Goal: Information Seeking & Learning: Learn about a topic

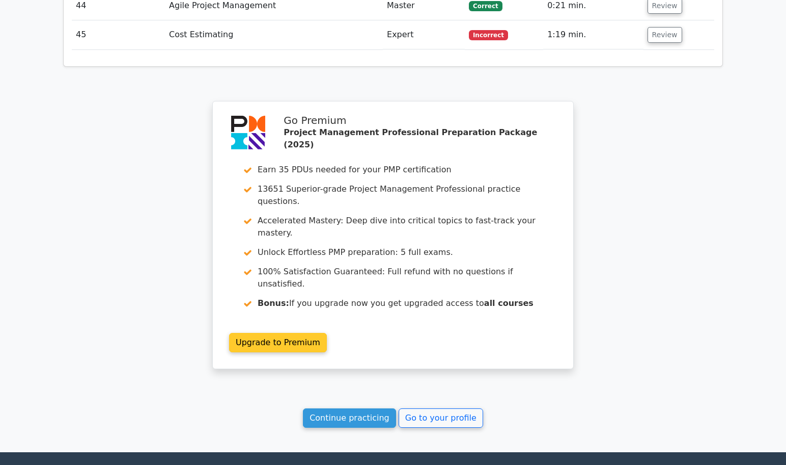
scroll to position [3144, 0]
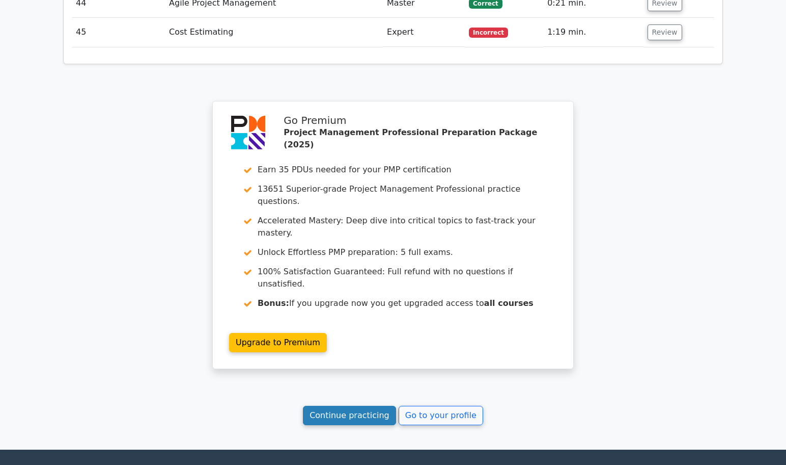
click at [339, 405] on link "Continue practicing" at bounding box center [349, 414] width 93 height 19
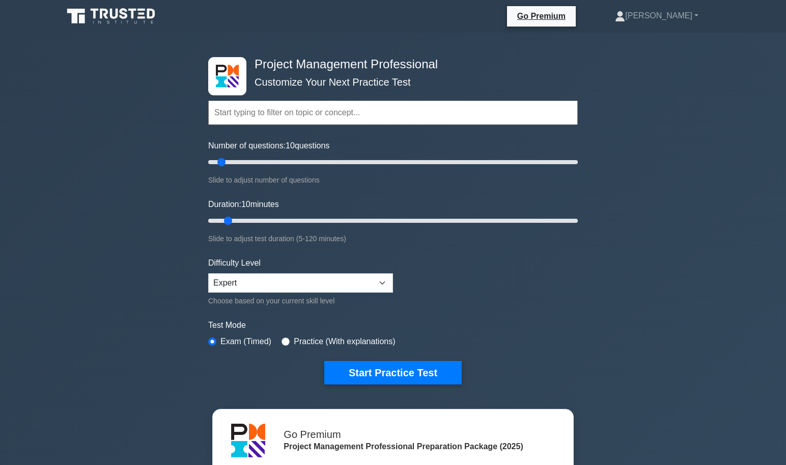
click at [300, 113] on input "text" at bounding box center [393, 112] width 370 height 24
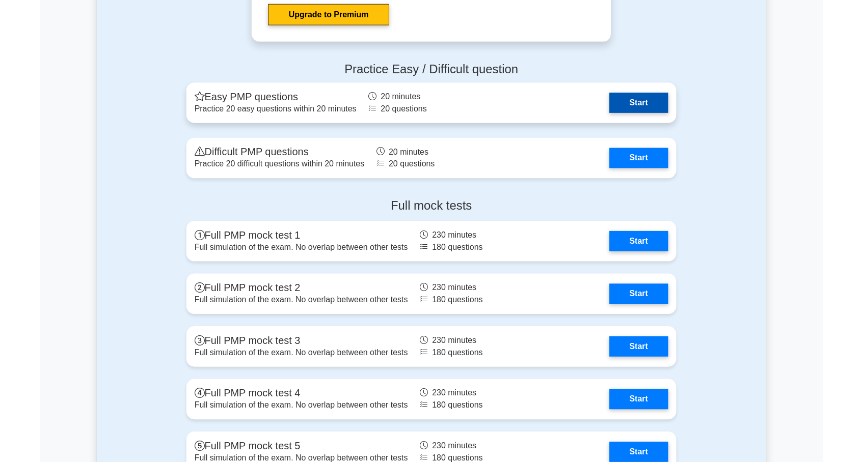
scroll to position [3499, 0]
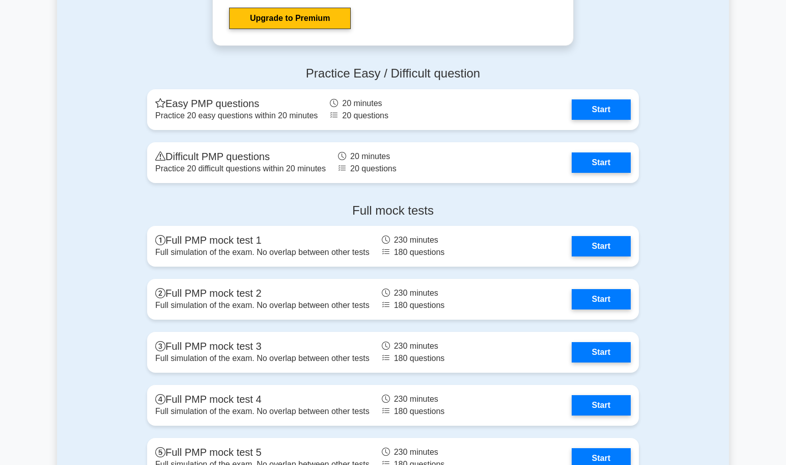
type input "PMBOK"
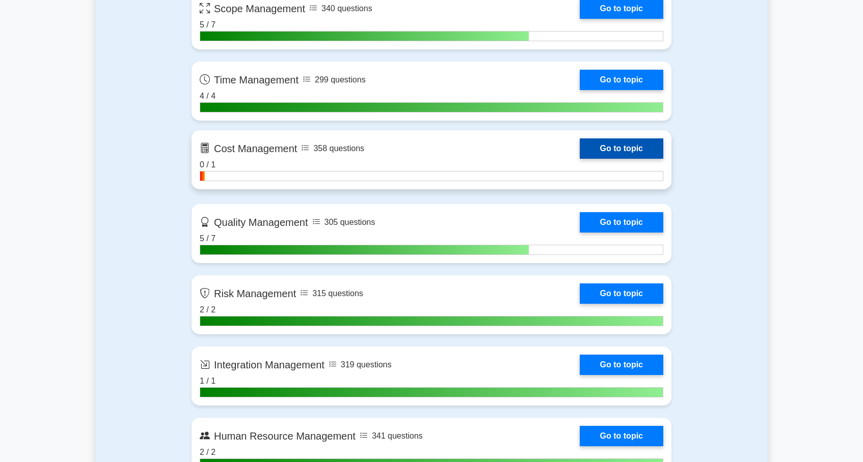
scroll to position [741, 0]
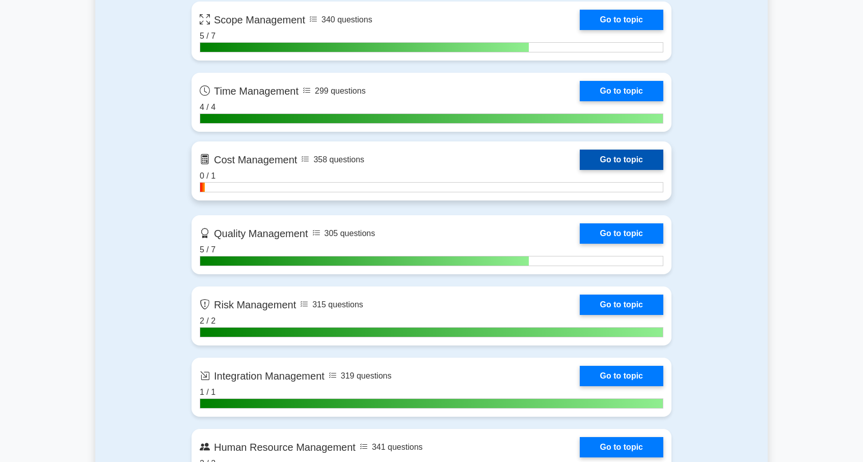
click at [646, 155] on link "Go to topic" at bounding box center [622, 160] width 84 height 20
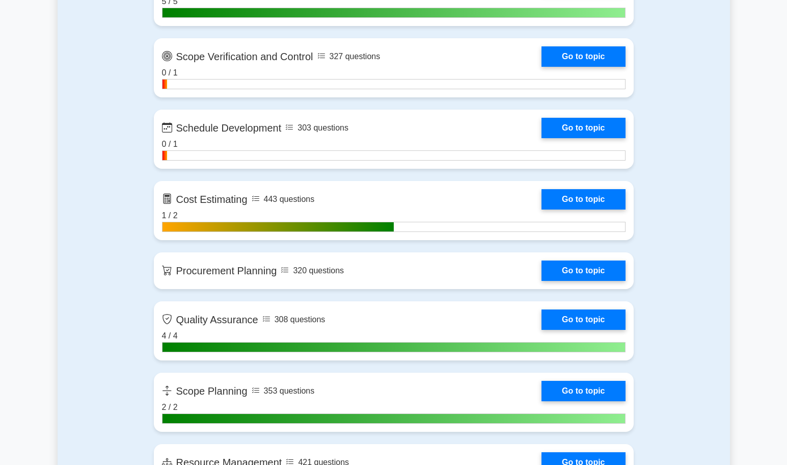
scroll to position [1438, 0]
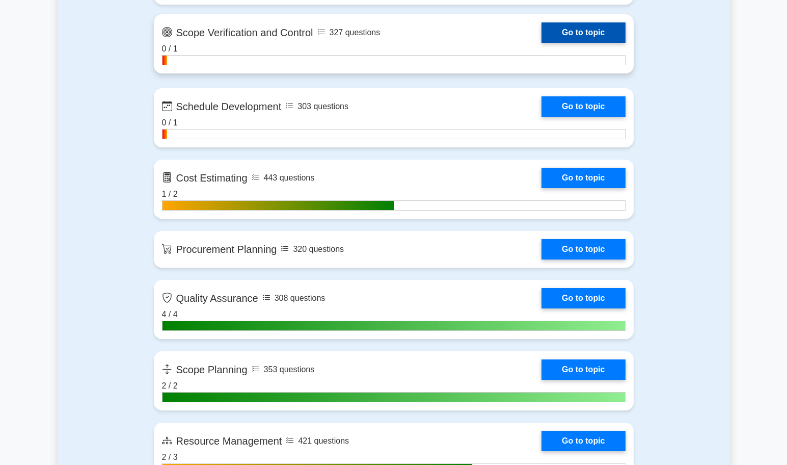
click at [581, 32] on link "Go to topic" at bounding box center [583, 32] width 84 height 20
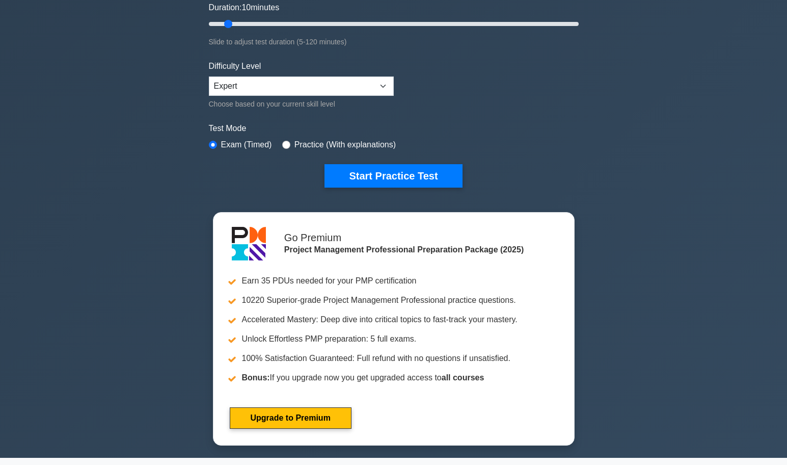
scroll to position [124, 0]
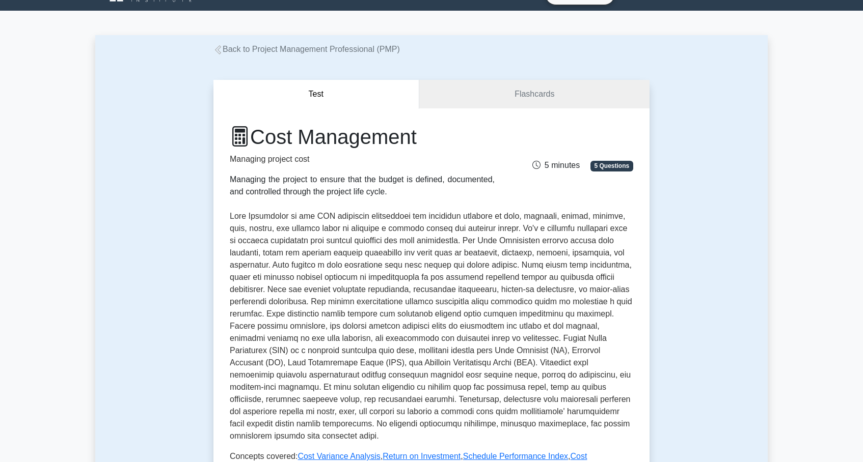
scroll to position [25, 0]
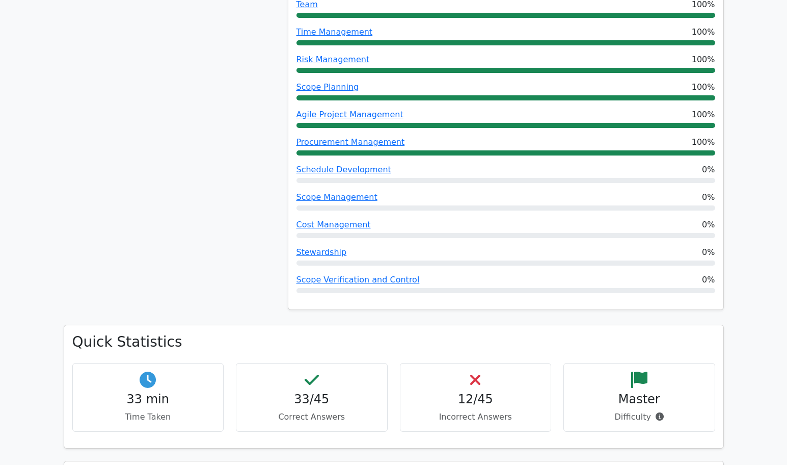
scroll to position [712, 0]
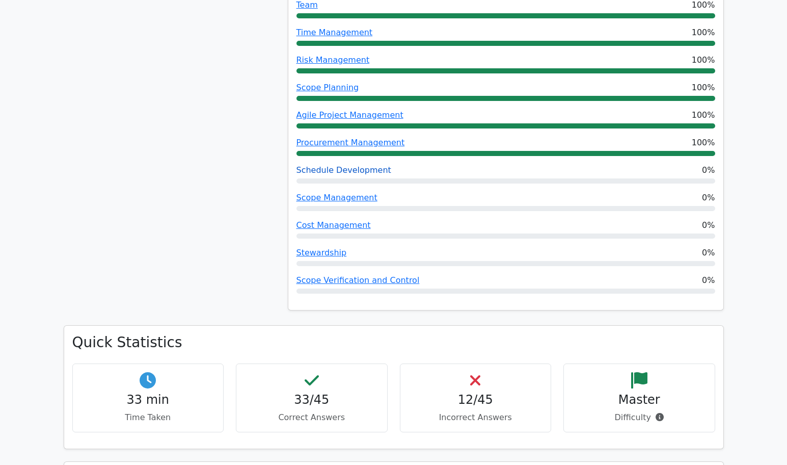
click at [366, 165] on link "Schedule Development" at bounding box center [343, 170] width 95 height 10
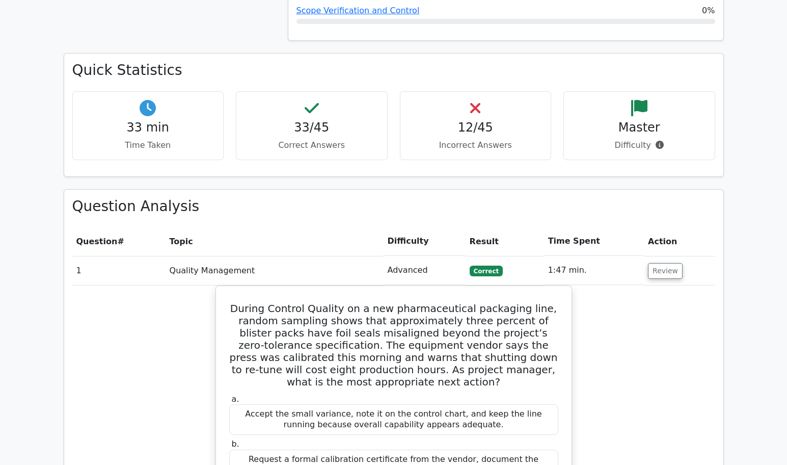
scroll to position [990, 0]
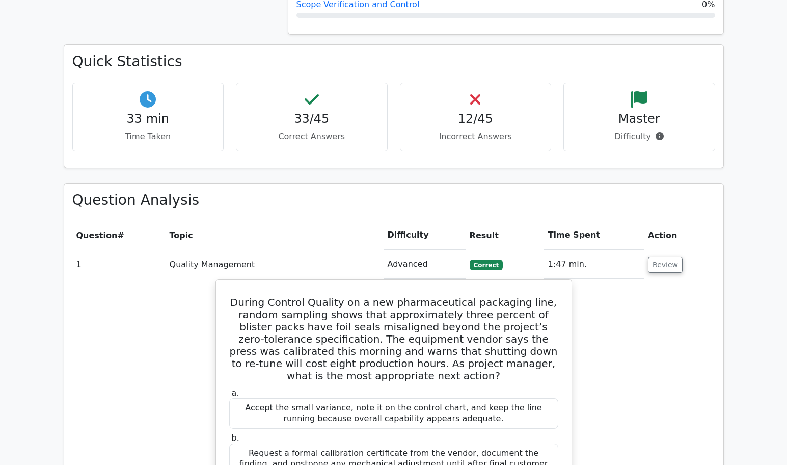
click at [477, 91] on icon at bounding box center [475, 99] width 10 height 16
click at [475, 130] on p "Incorrect Answers" at bounding box center [476, 136] width 134 height 12
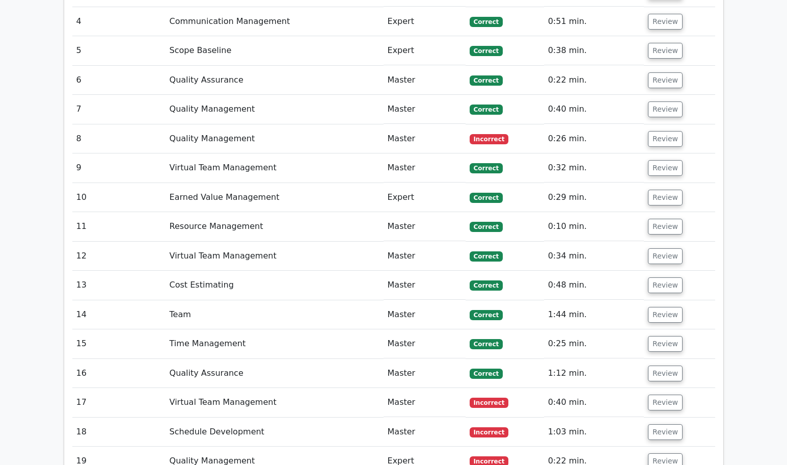
scroll to position [1957, 0]
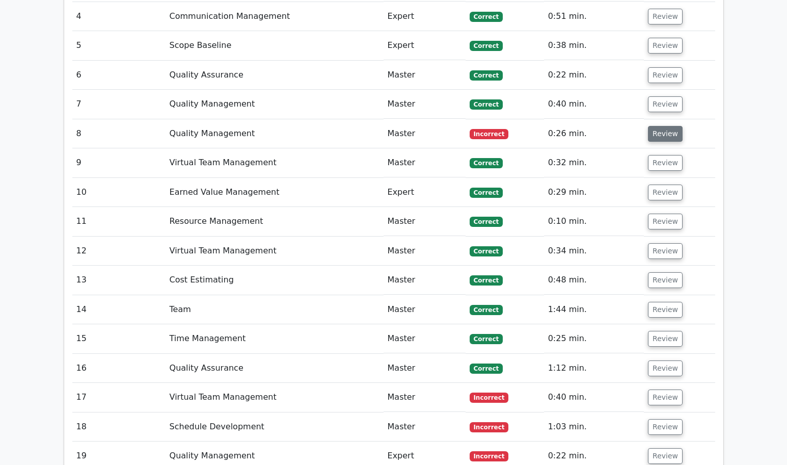
click at [663, 126] on button "Review" at bounding box center [665, 134] width 35 height 16
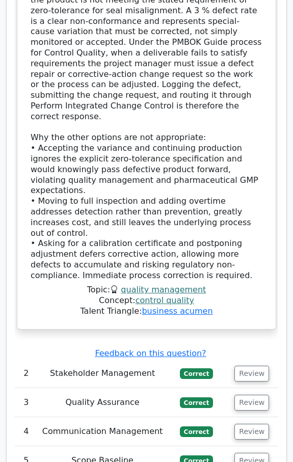
scroll to position [2068, 0]
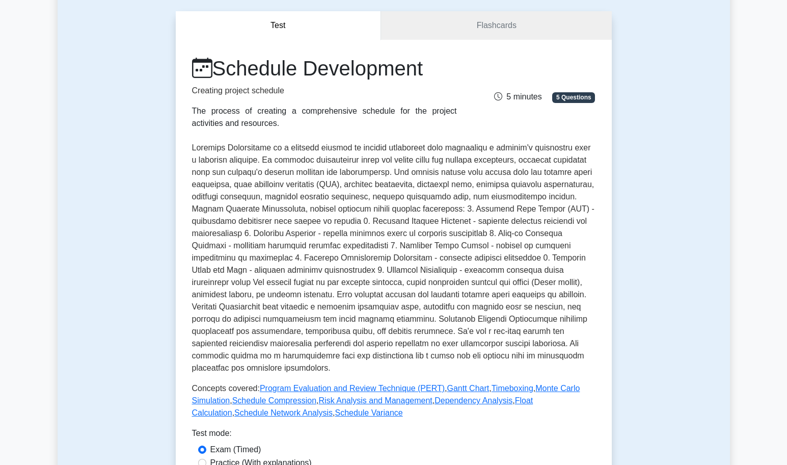
scroll to position [68, 0]
